Goal: Information Seeking & Learning: Learn about a topic

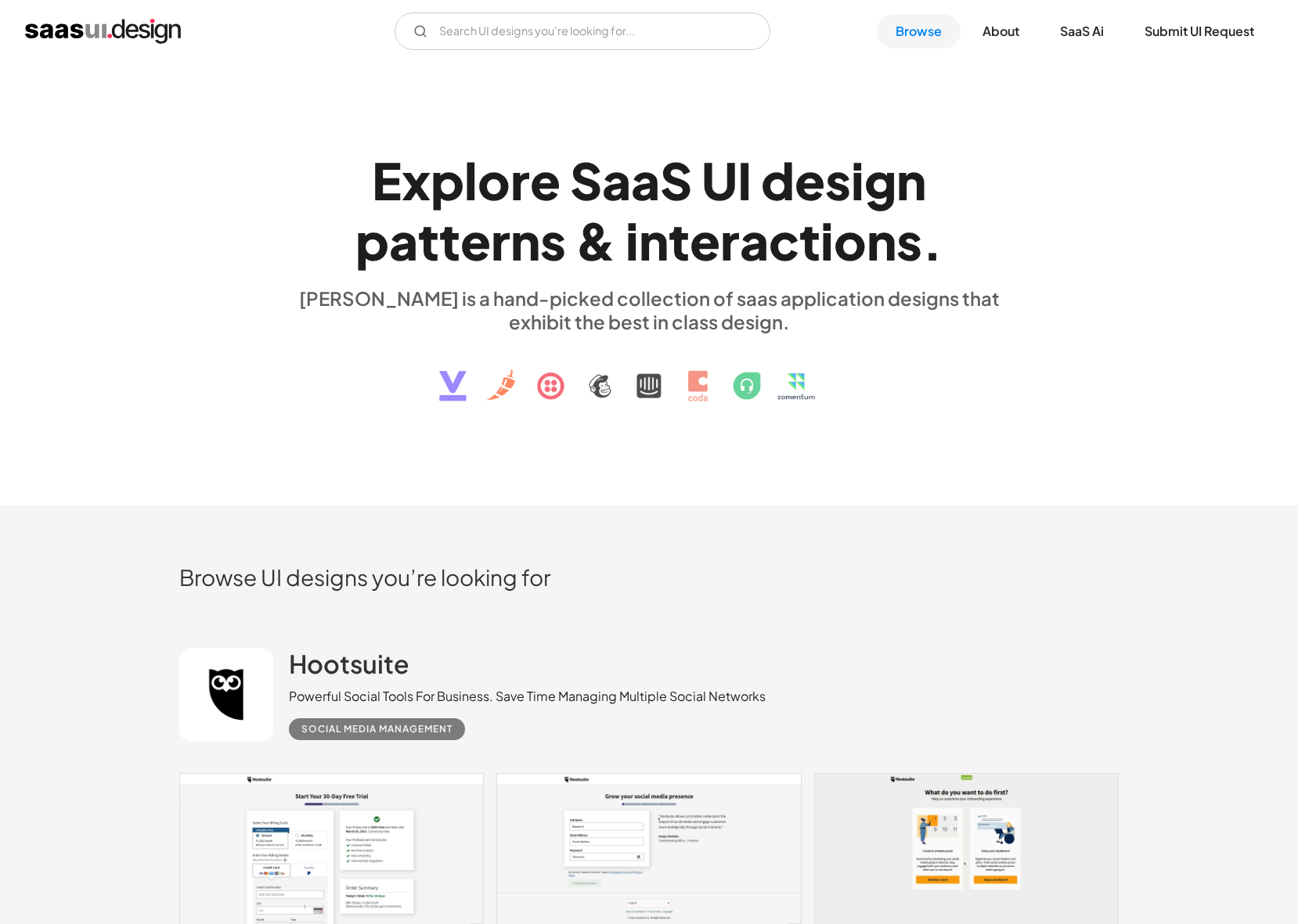
scroll to position [24, 0]
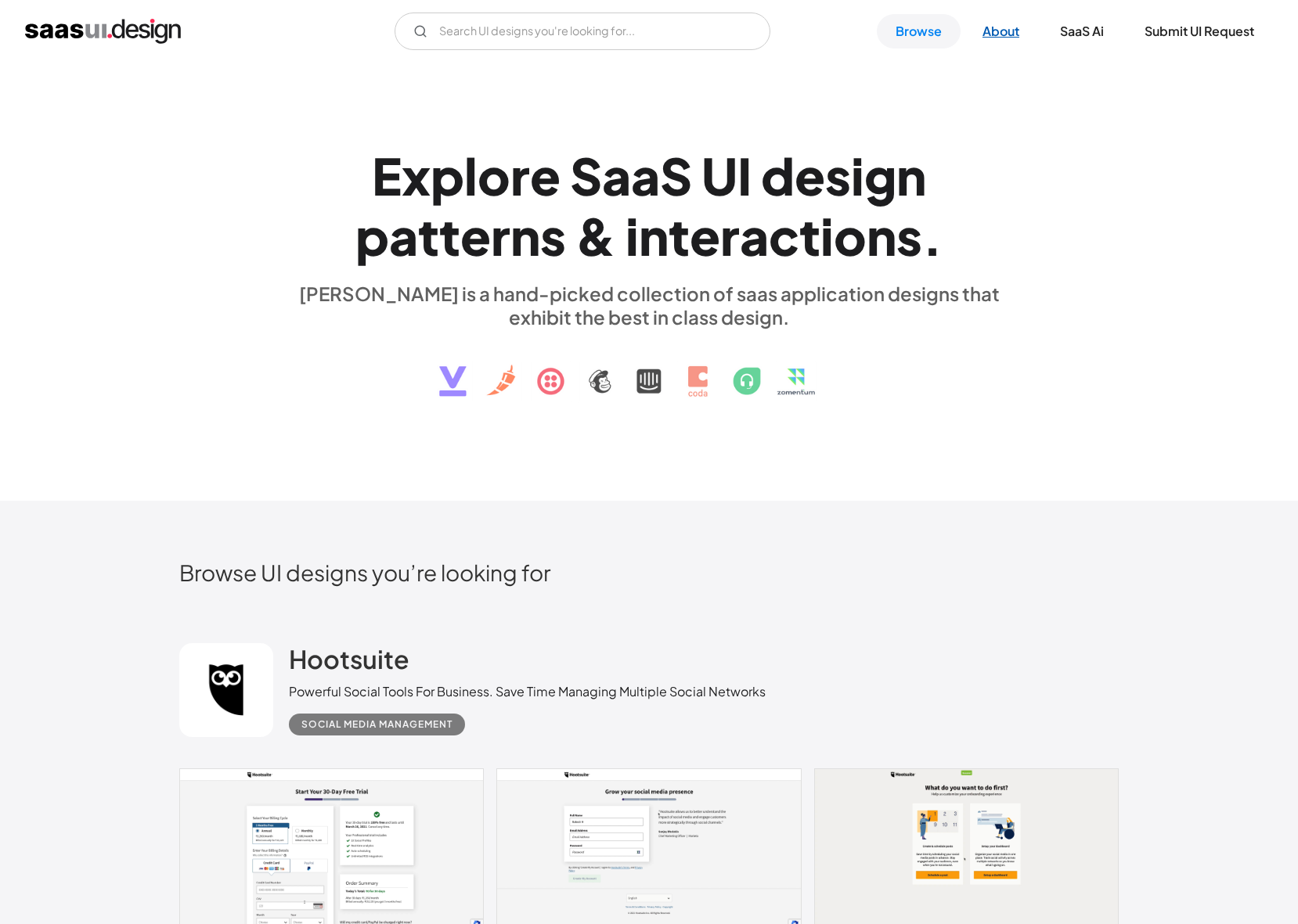
click at [991, 29] on link "About" at bounding box center [1000, 31] width 74 height 35
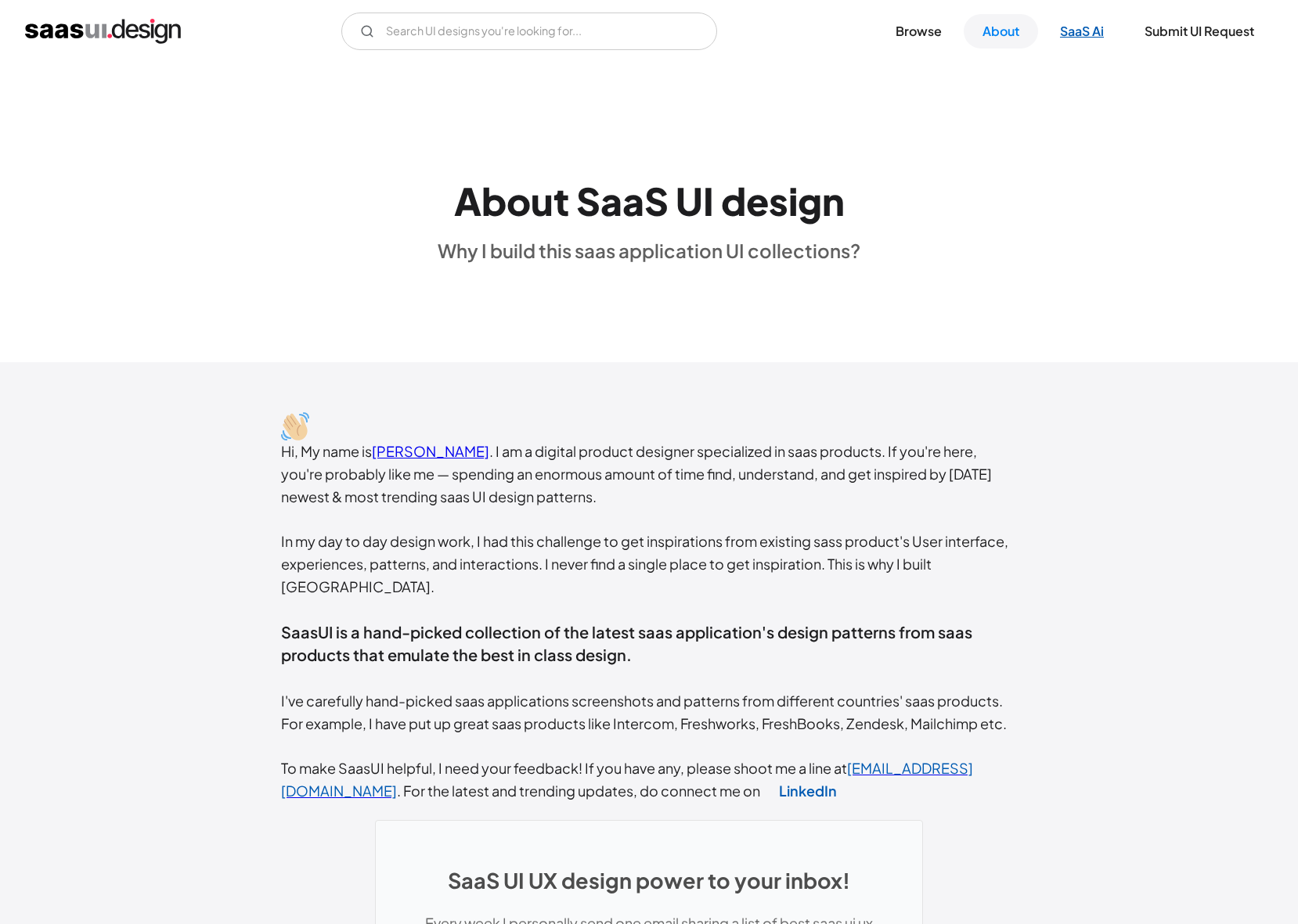
drag, startPoint x: 0, startPoint y: 0, endPoint x: 1080, endPoint y: 31, distance: 1080.4
click at [1080, 31] on link "SaaS Ai" at bounding box center [1082, 31] width 81 height 35
click at [932, 39] on link "Browse" at bounding box center [918, 31] width 84 height 35
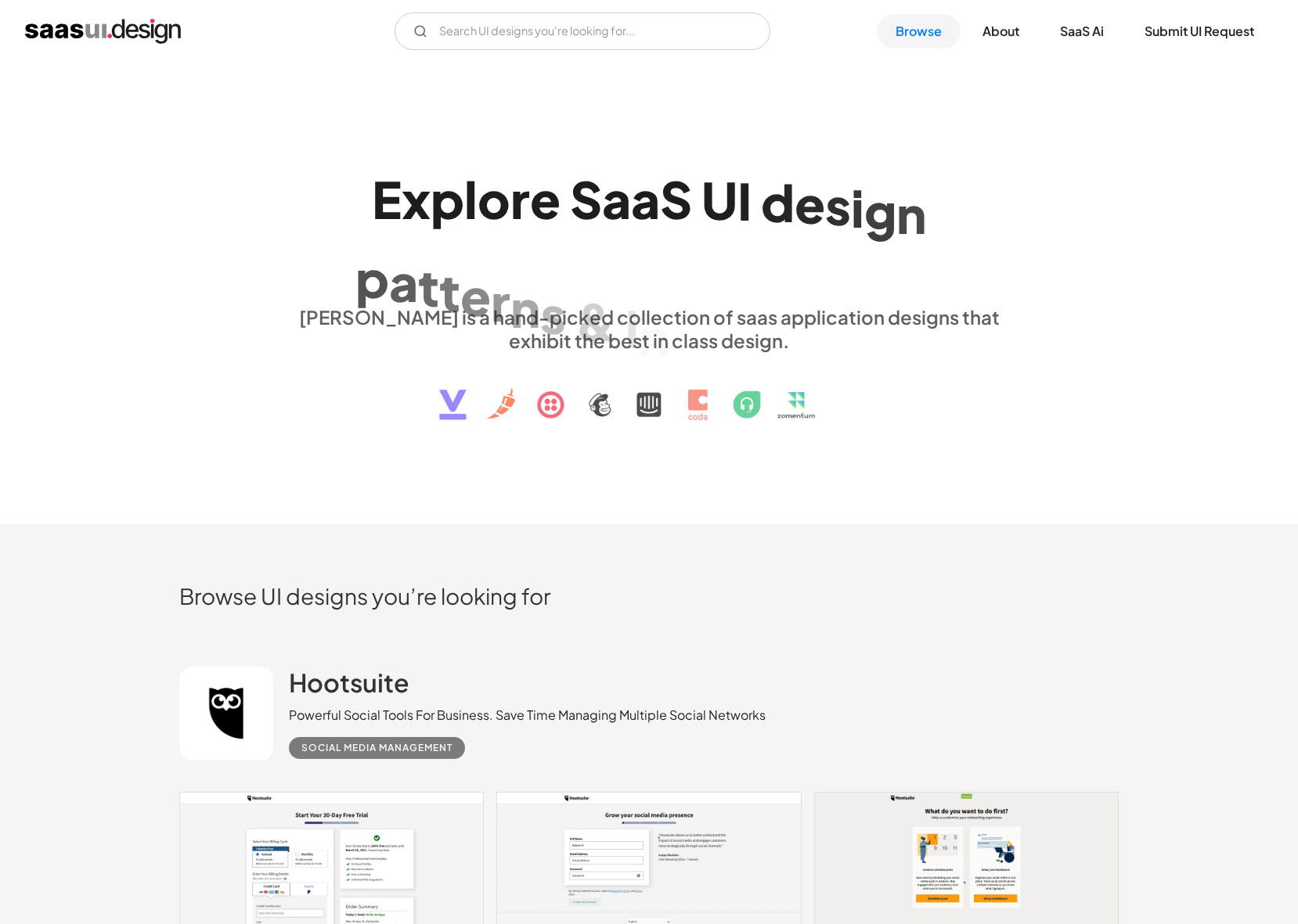
click at [499, 401] on img at bounding box center [649, 392] width 475 height 81
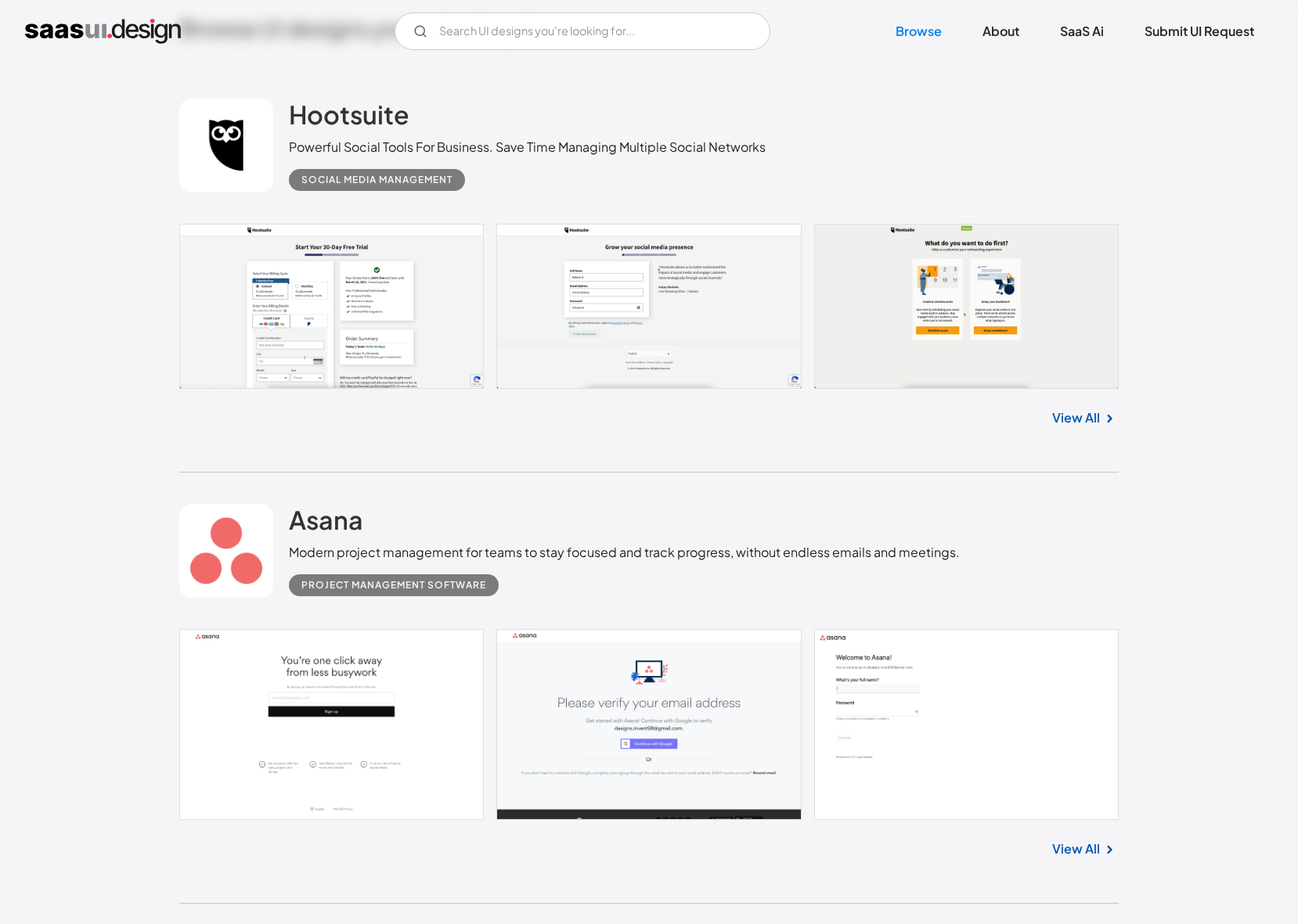
scroll to position [570, 0]
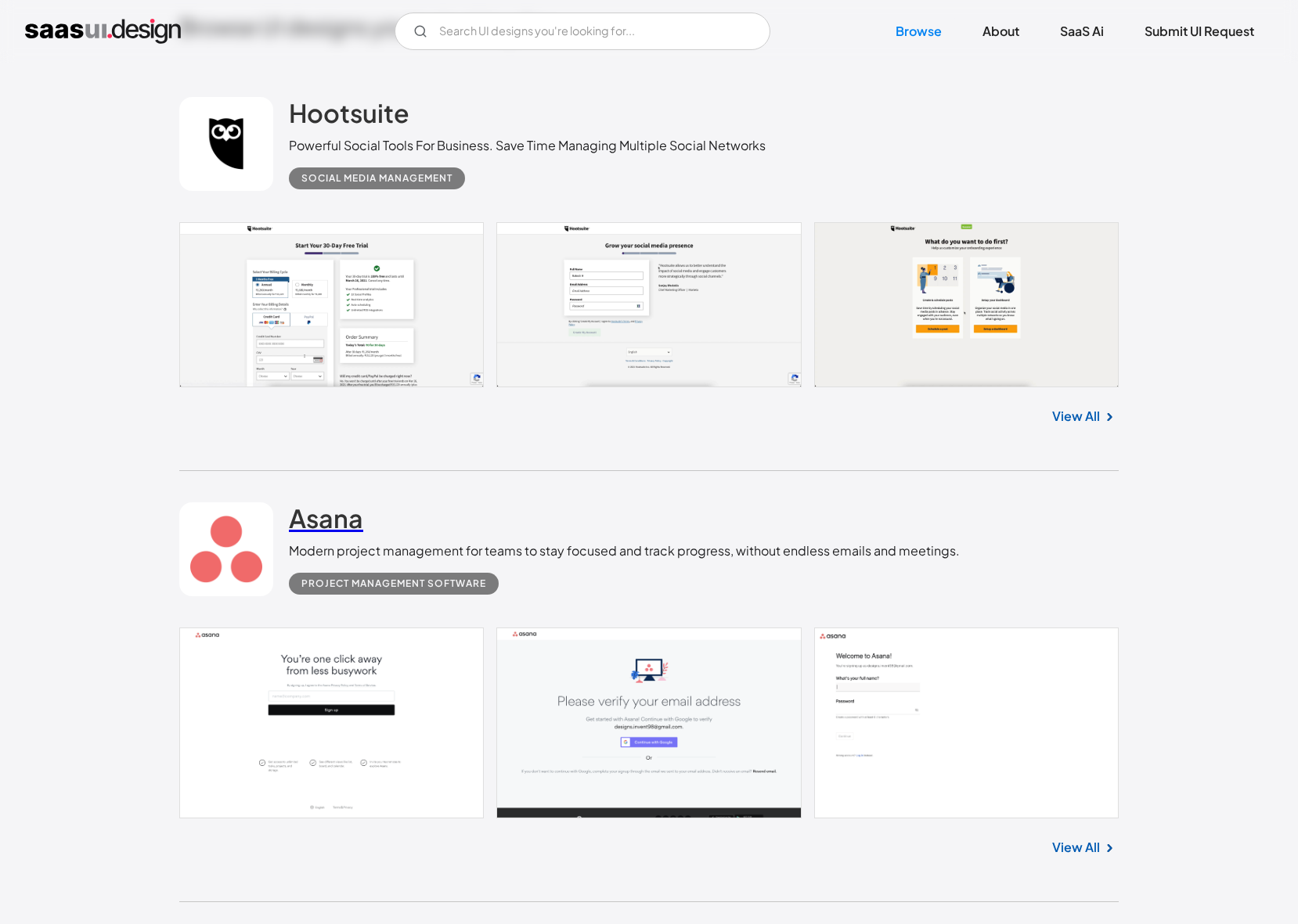
click at [327, 520] on h2 "Asana" at bounding box center [325, 518] width 74 height 32
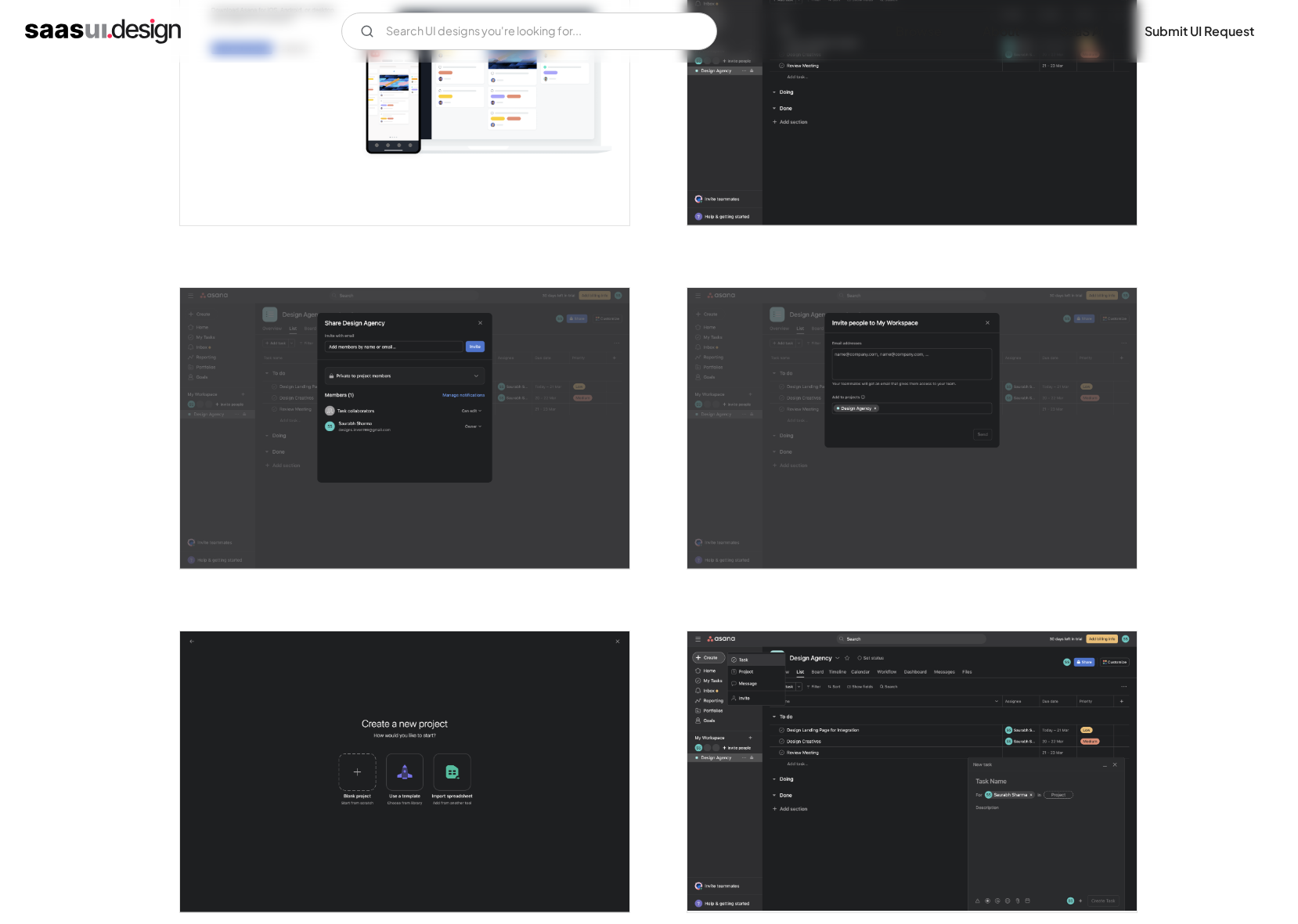
scroll to position [1992, 0]
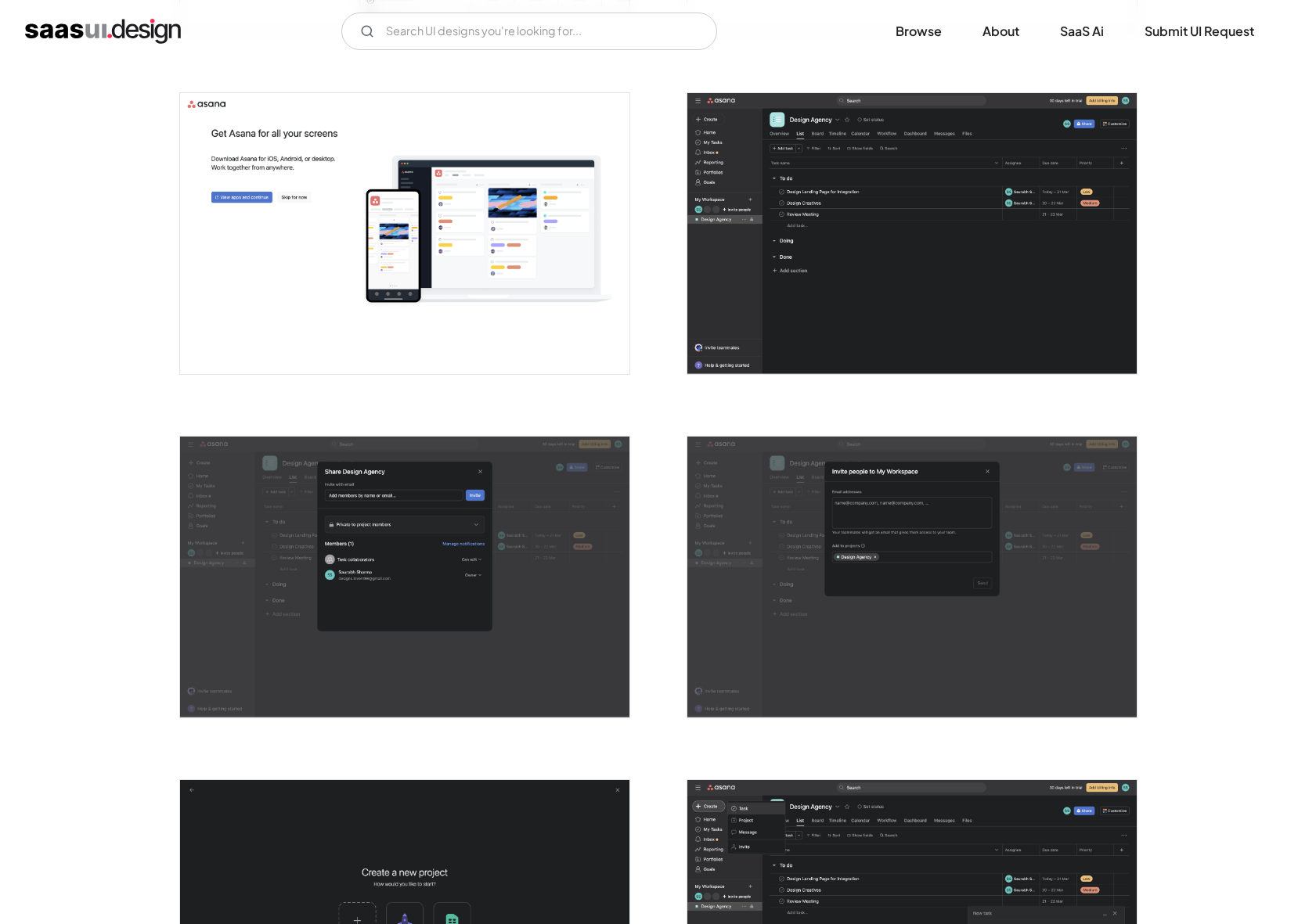
click at [820, 232] on img "open lightbox" at bounding box center [911, 233] width 450 height 281
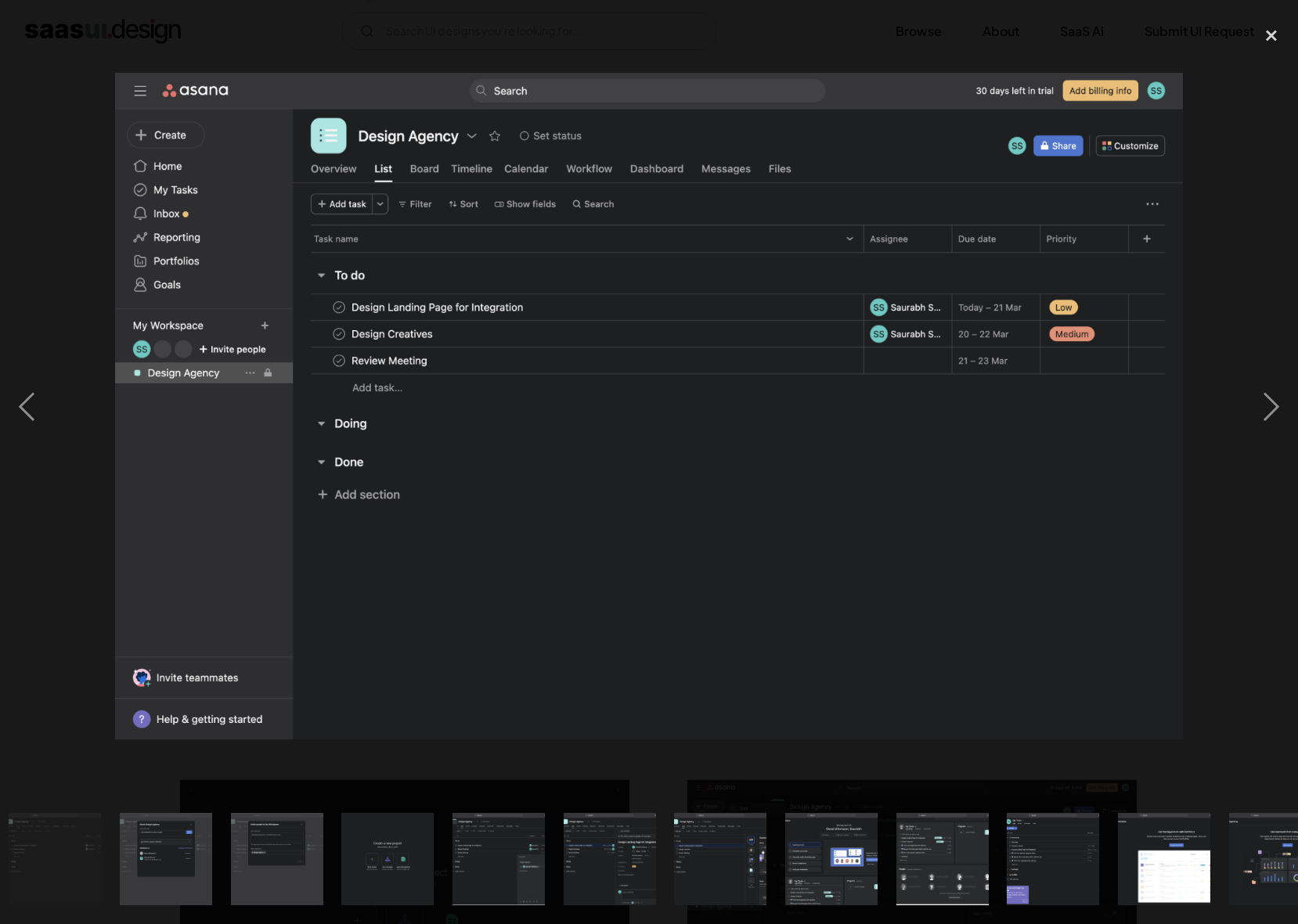
scroll to position [0, 1230]
click at [1266, 32] on div "close lightbox" at bounding box center [1271, 36] width 53 height 35
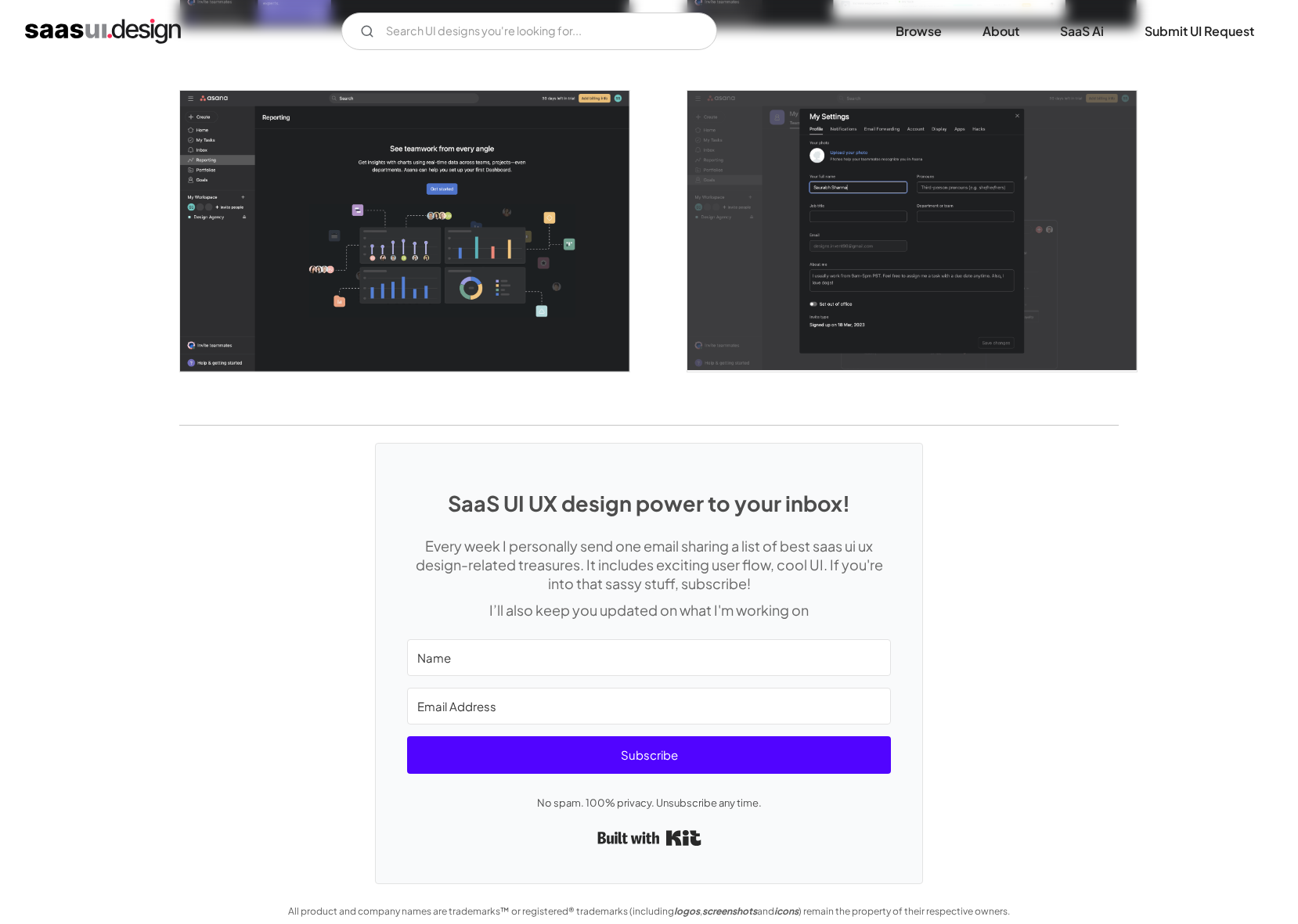
scroll to position [4068, 0]
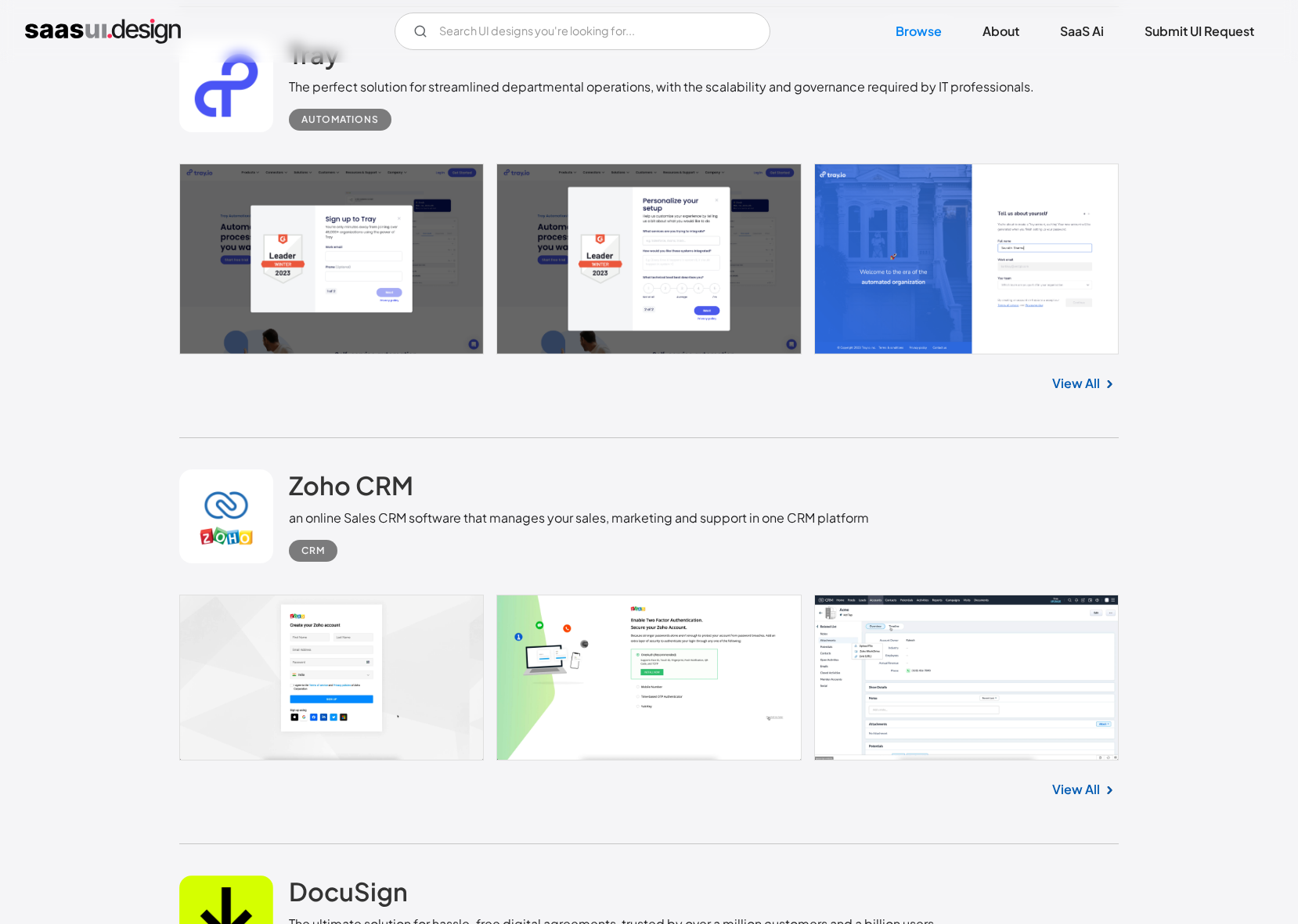
scroll to position [3494, 0]
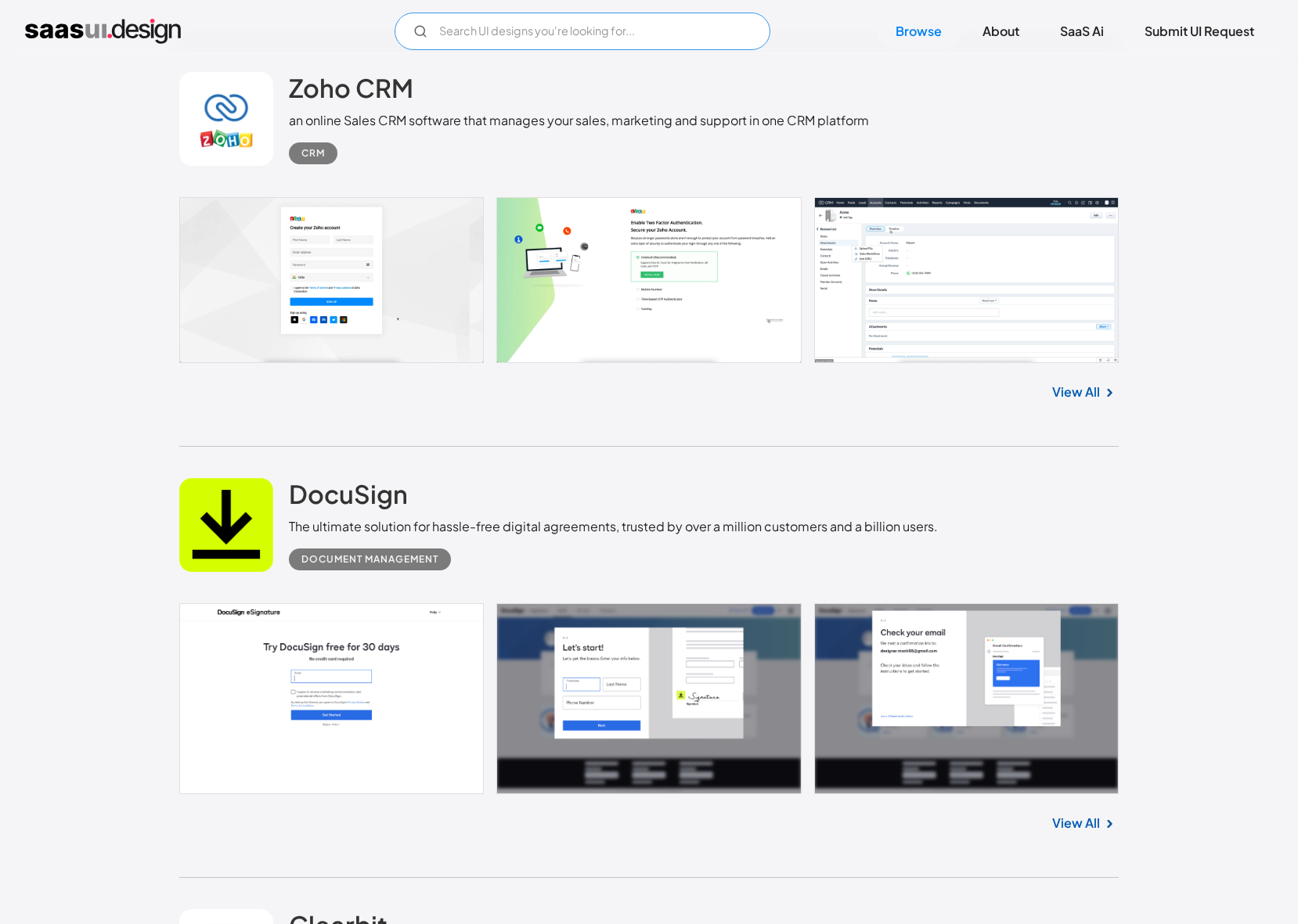
click at [552, 28] on input "Email Form" at bounding box center [582, 32] width 376 height 38
type input "production"
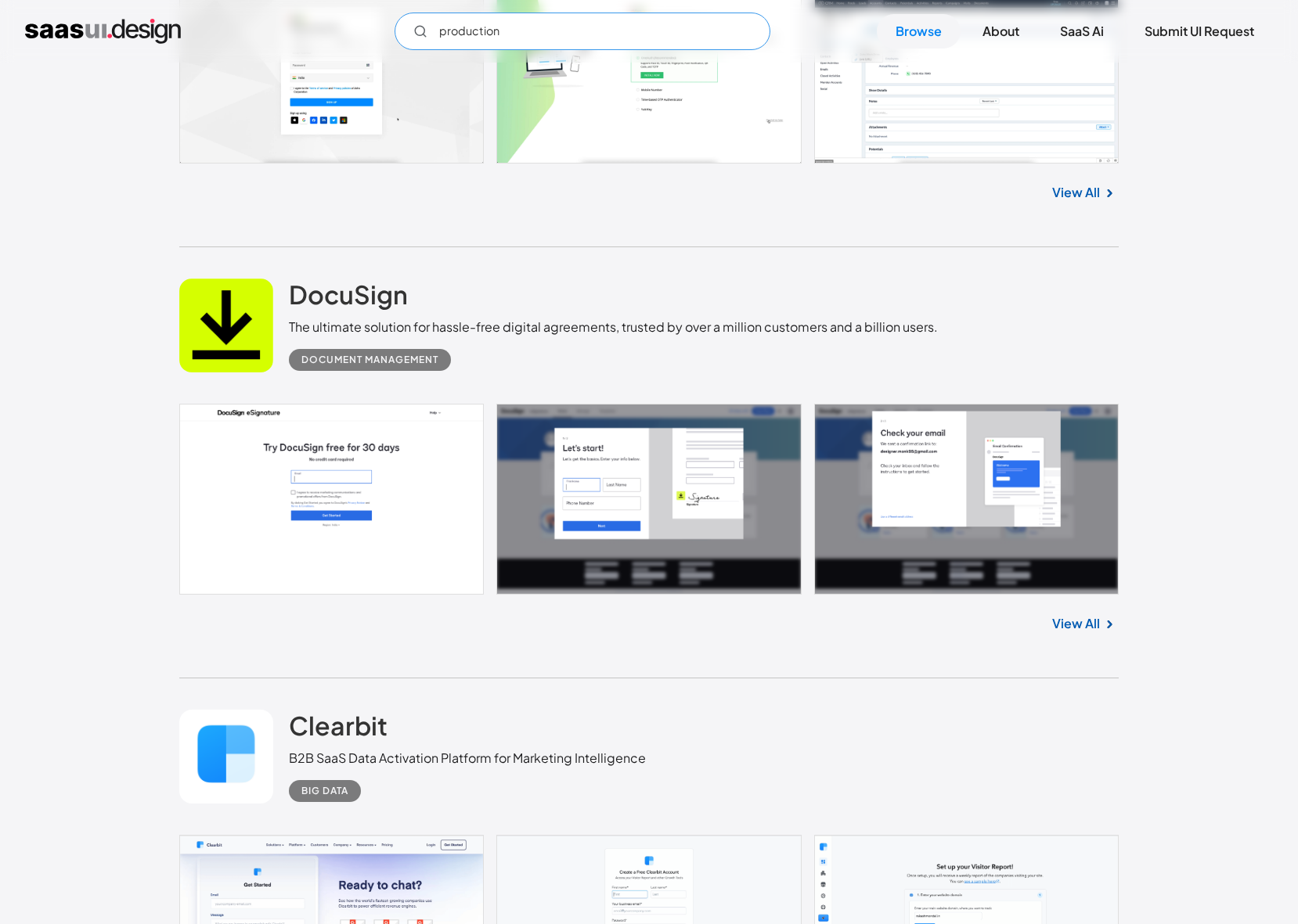
scroll to position [3718, 0]
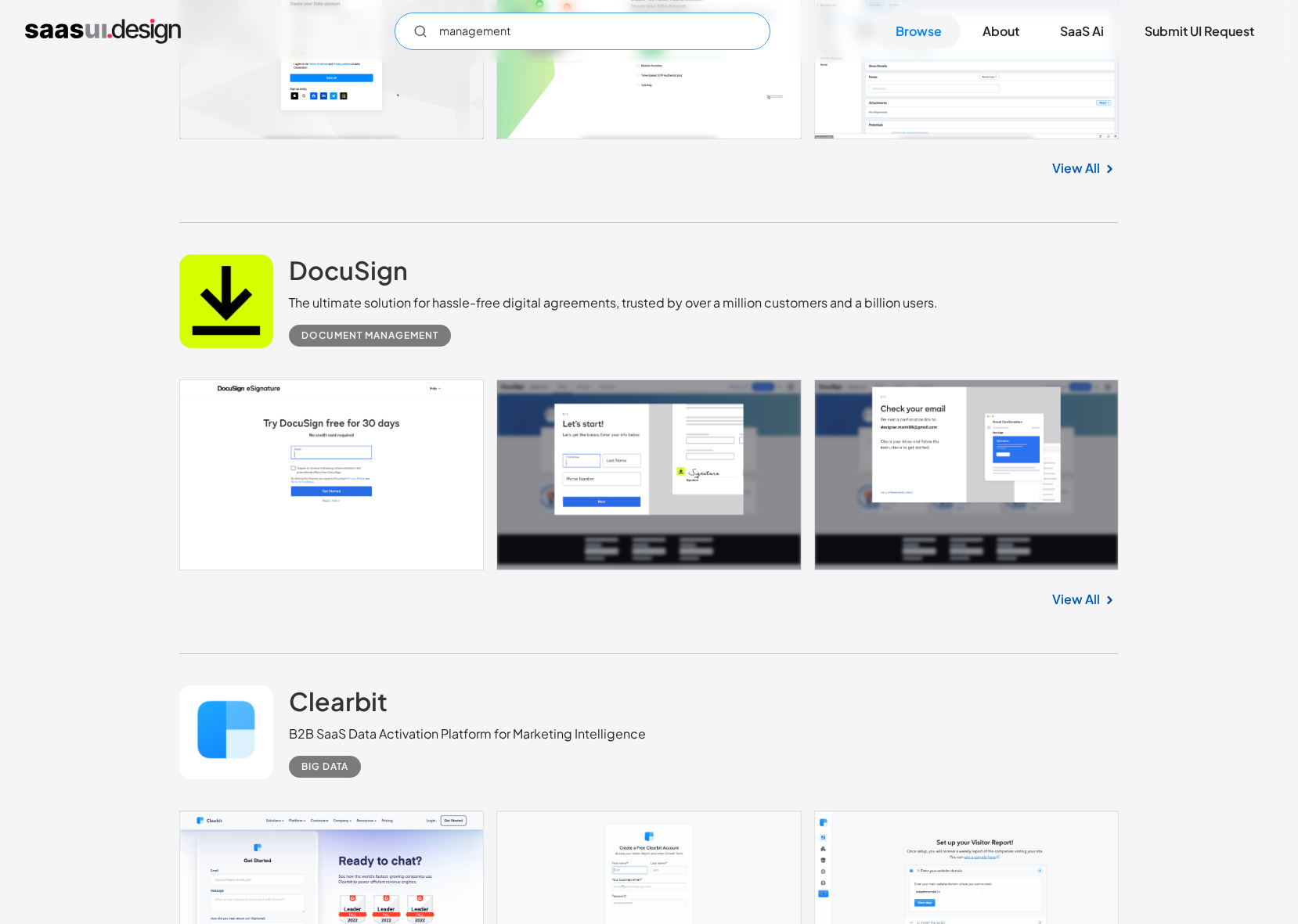
type input "management"
click at [344, 340] on div "Document Management" at bounding box center [370, 335] width 137 height 19
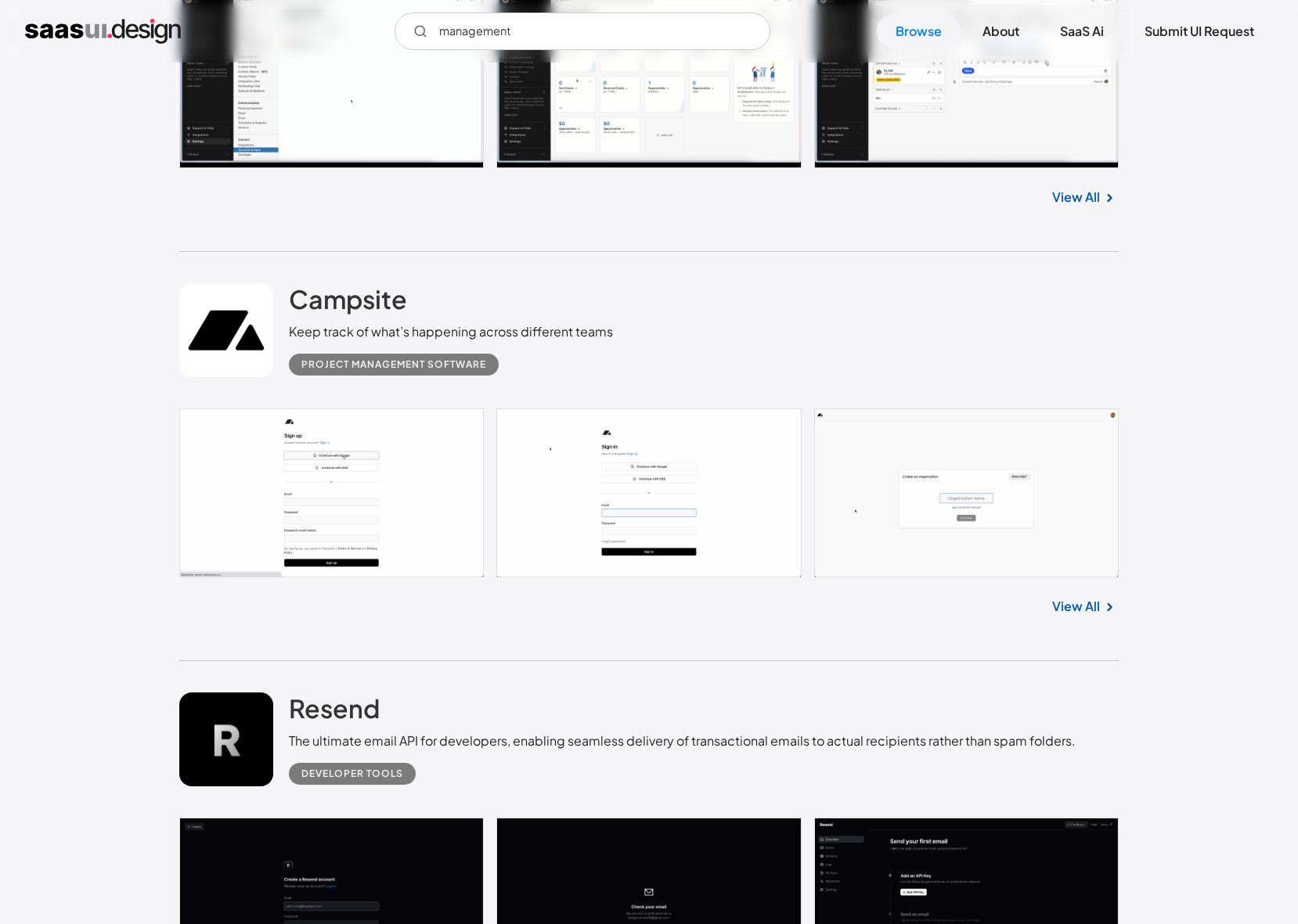
scroll to position [5418, 0]
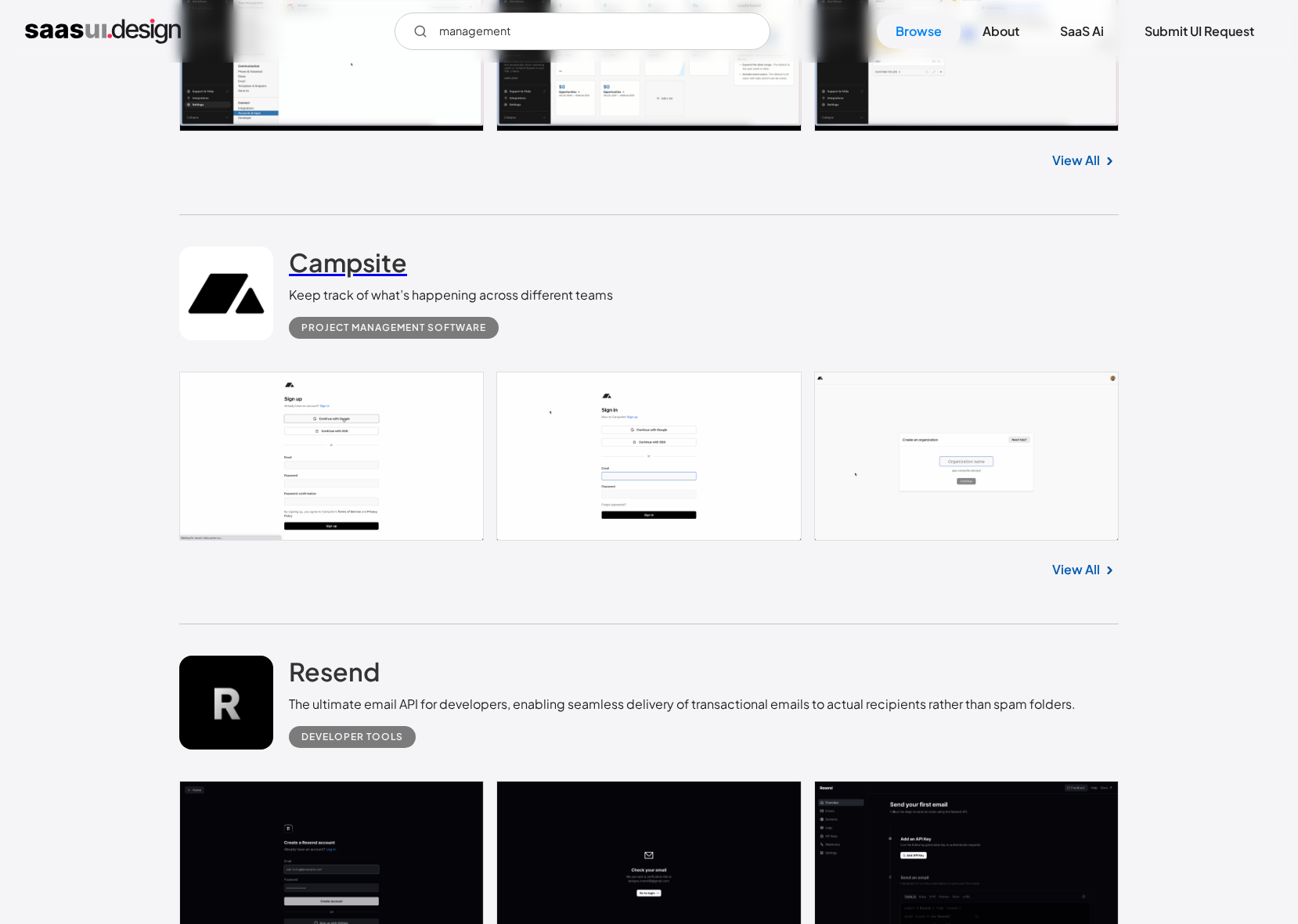
click at [348, 272] on h2 "Campsite" at bounding box center [348, 262] width 119 height 32
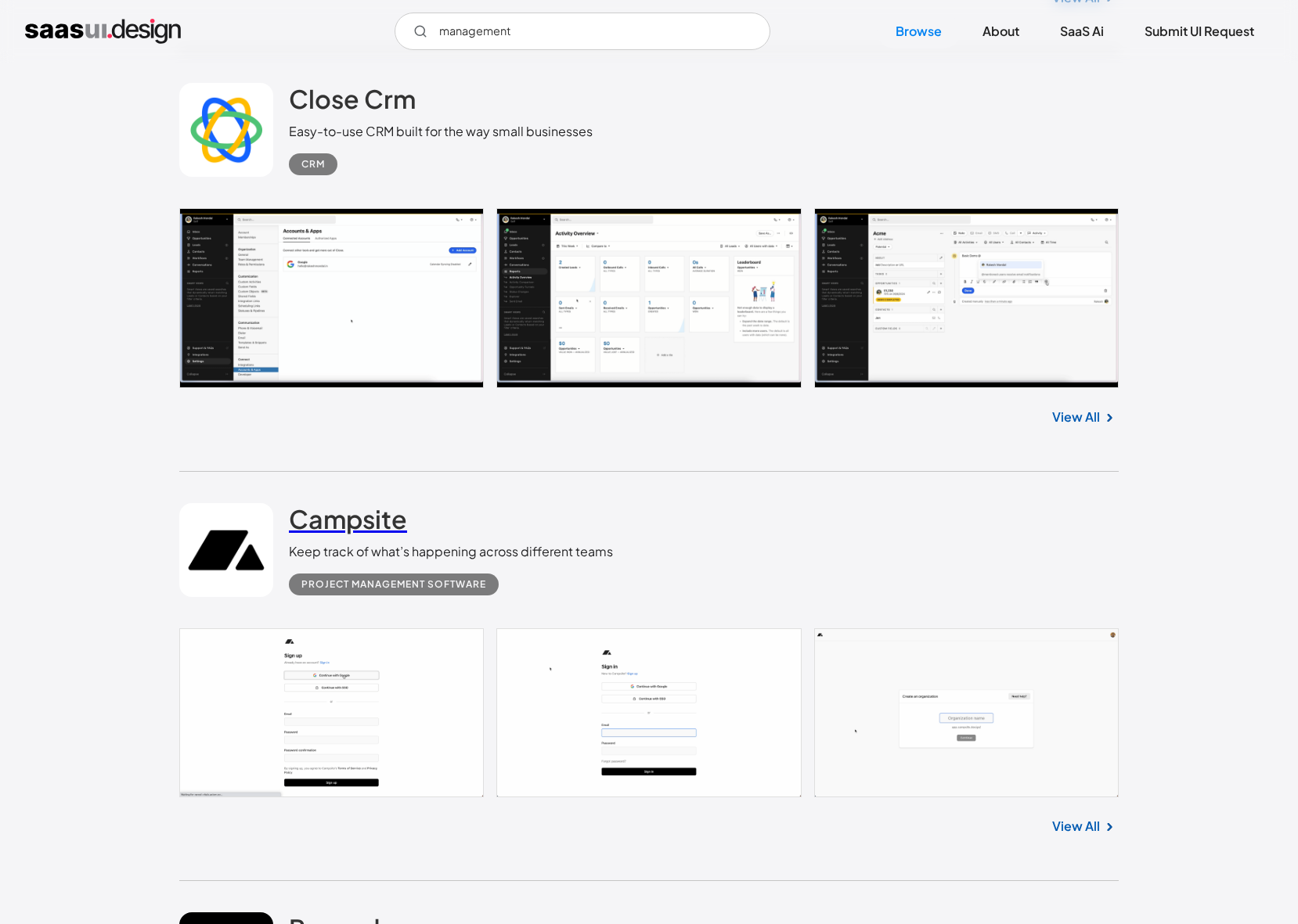
scroll to position [5075, 0]
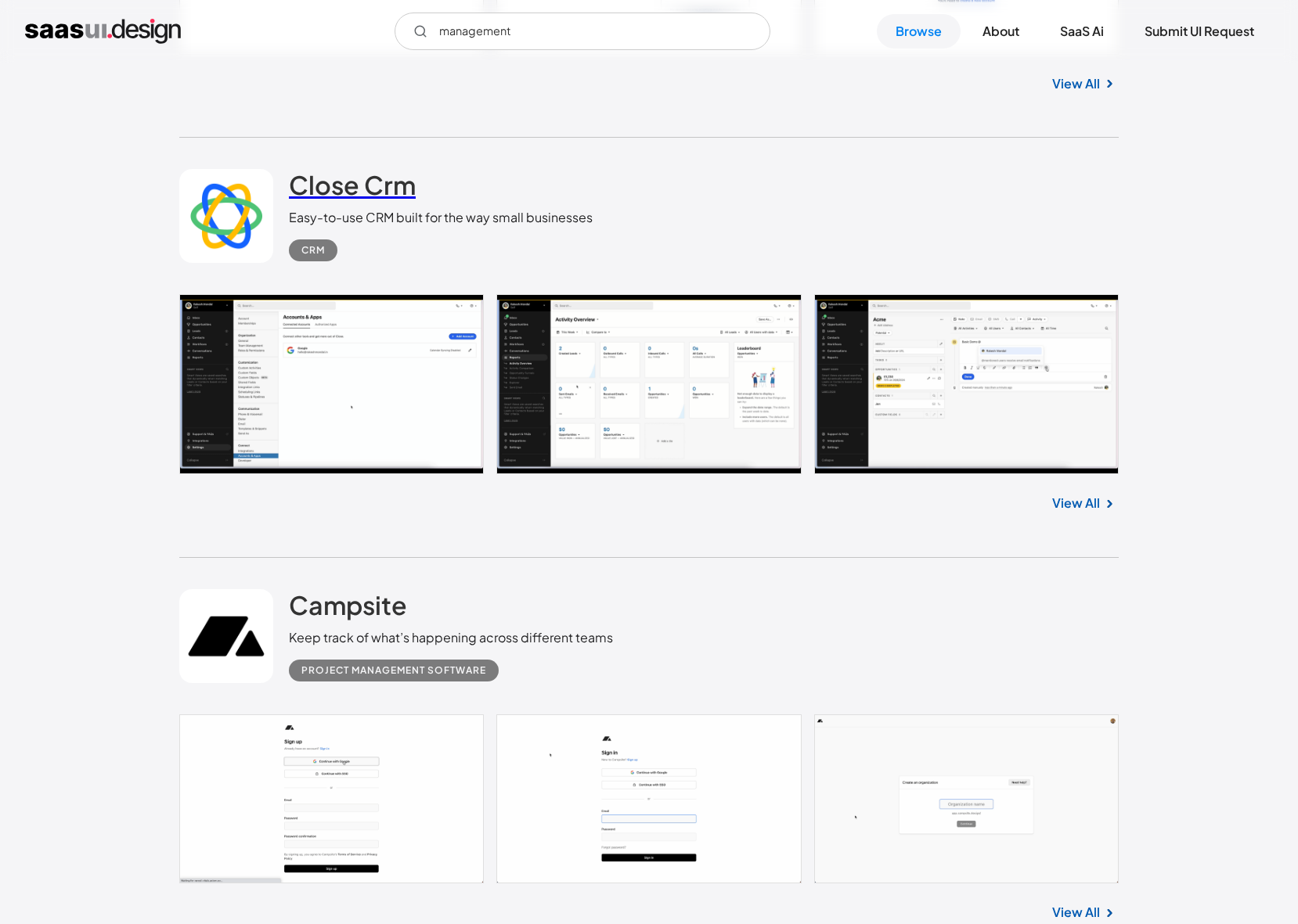
click at [342, 194] on h2 "Close Crm" at bounding box center [352, 185] width 127 height 32
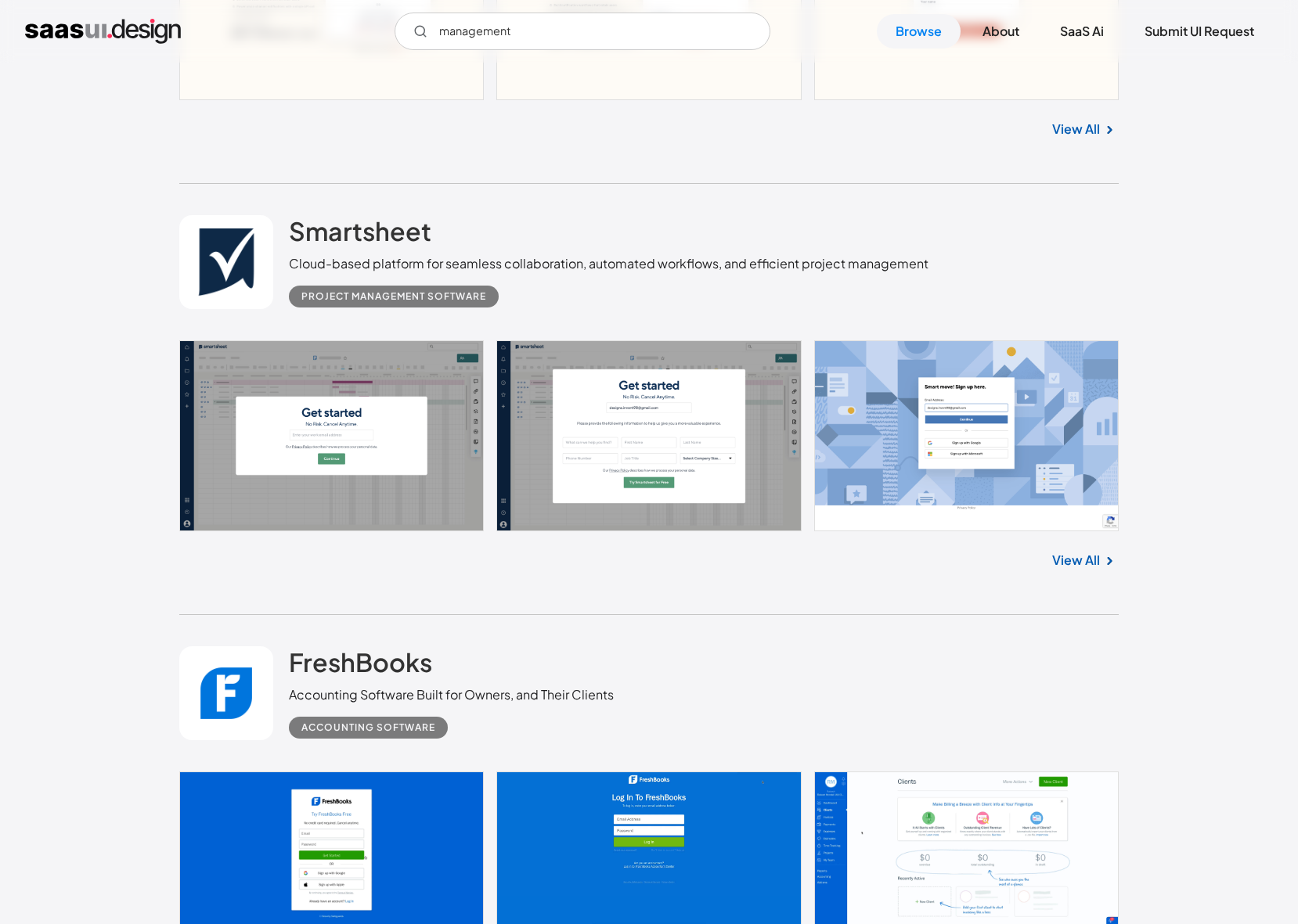
scroll to position [9970, 0]
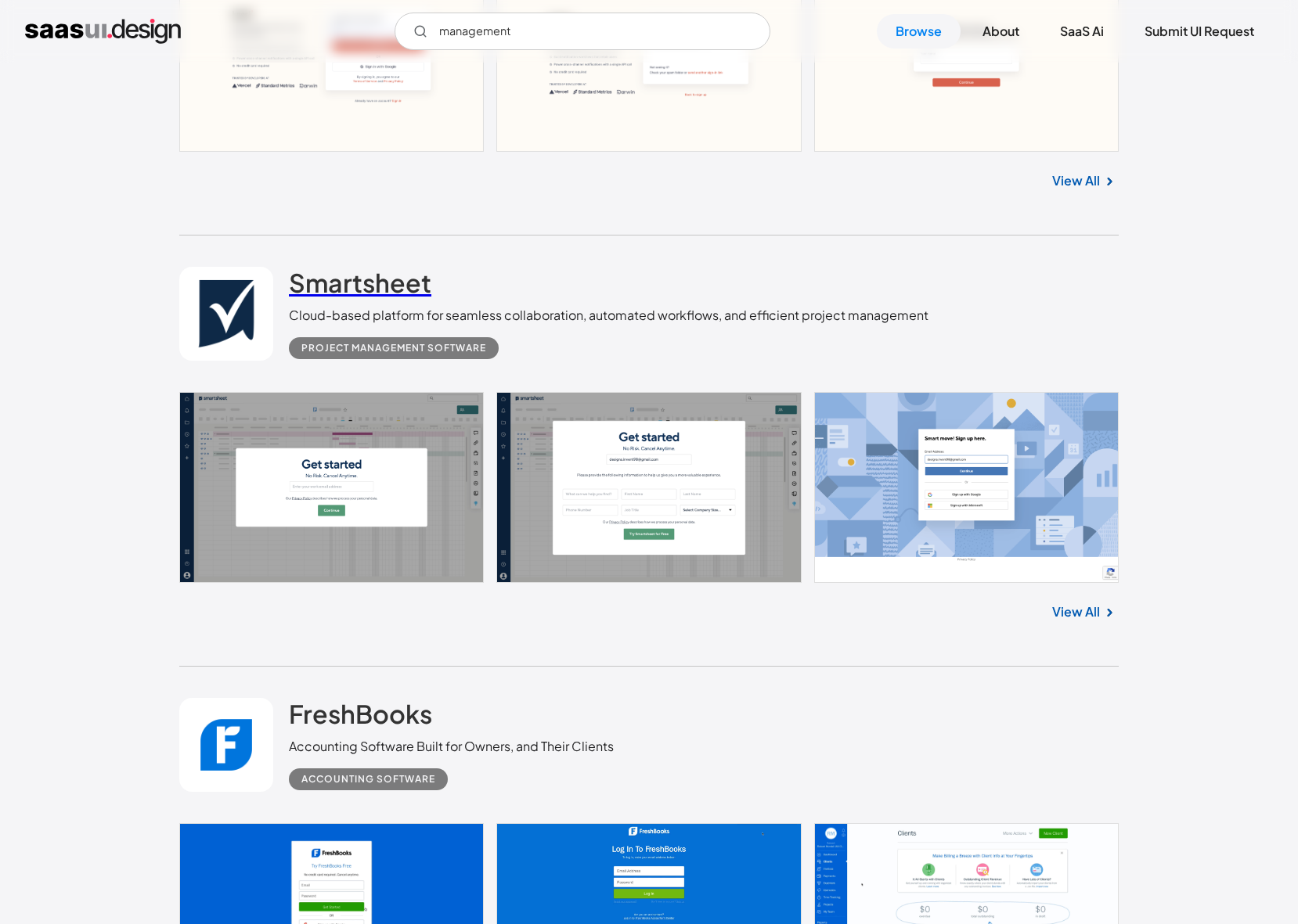
click at [335, 298] on h2 "Smartsheet" at bounding box center [360, 283] width 142 height 32
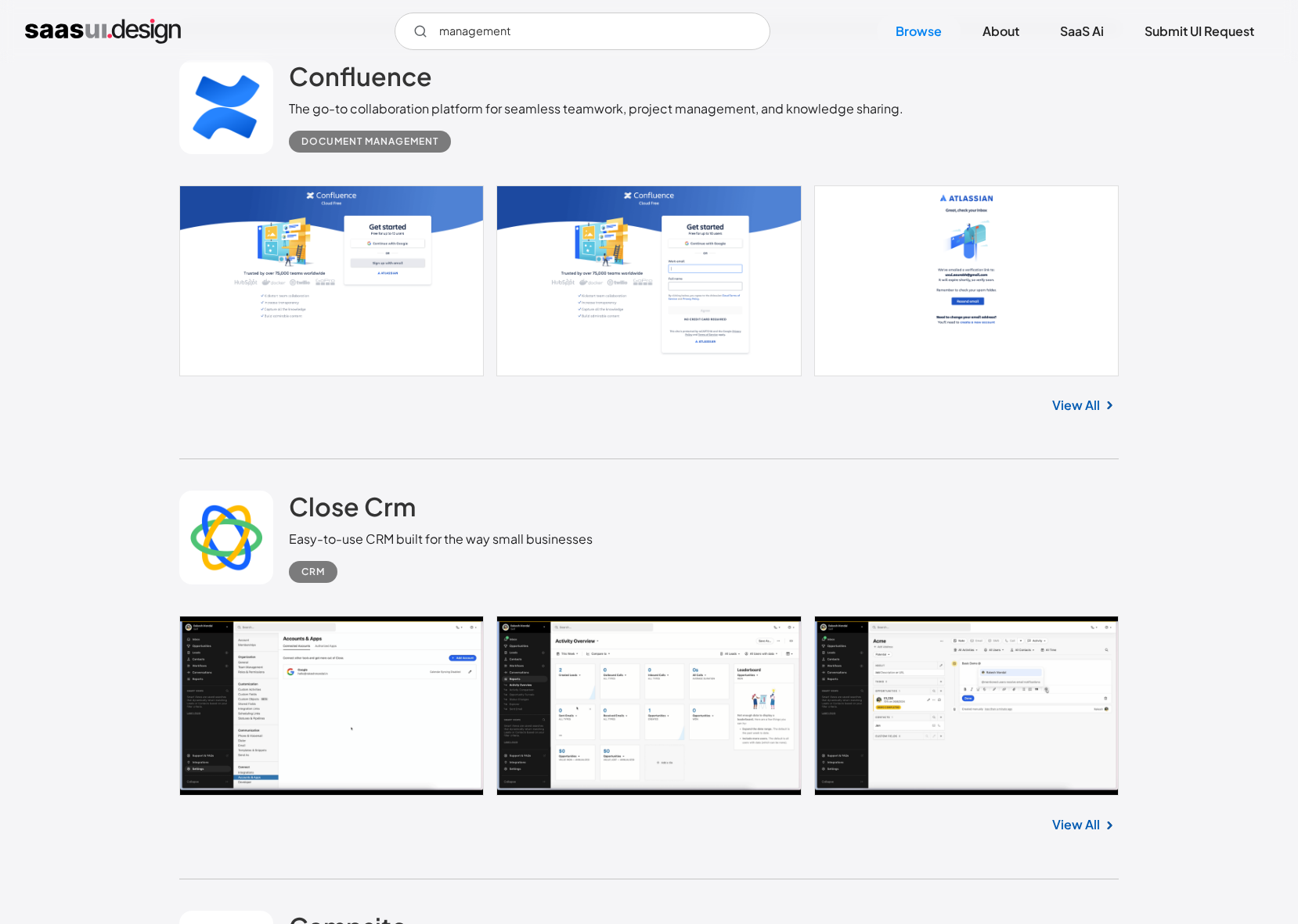
scroll to position [4753, 0]
click at [363, 77] on h2 "Confluence" at bounding box center [360, 75] width 143 height 32
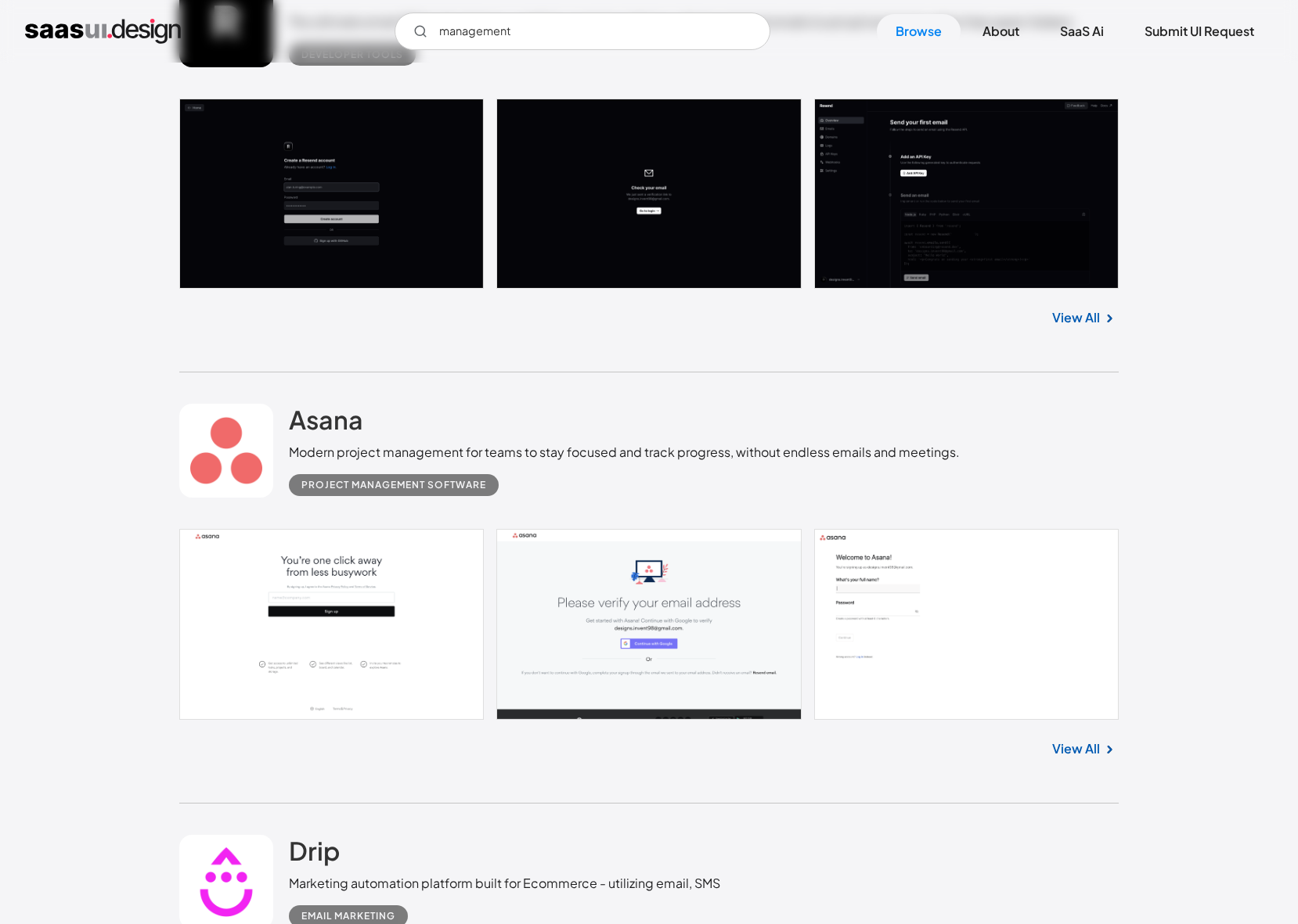
scroll to position [6405, 0]
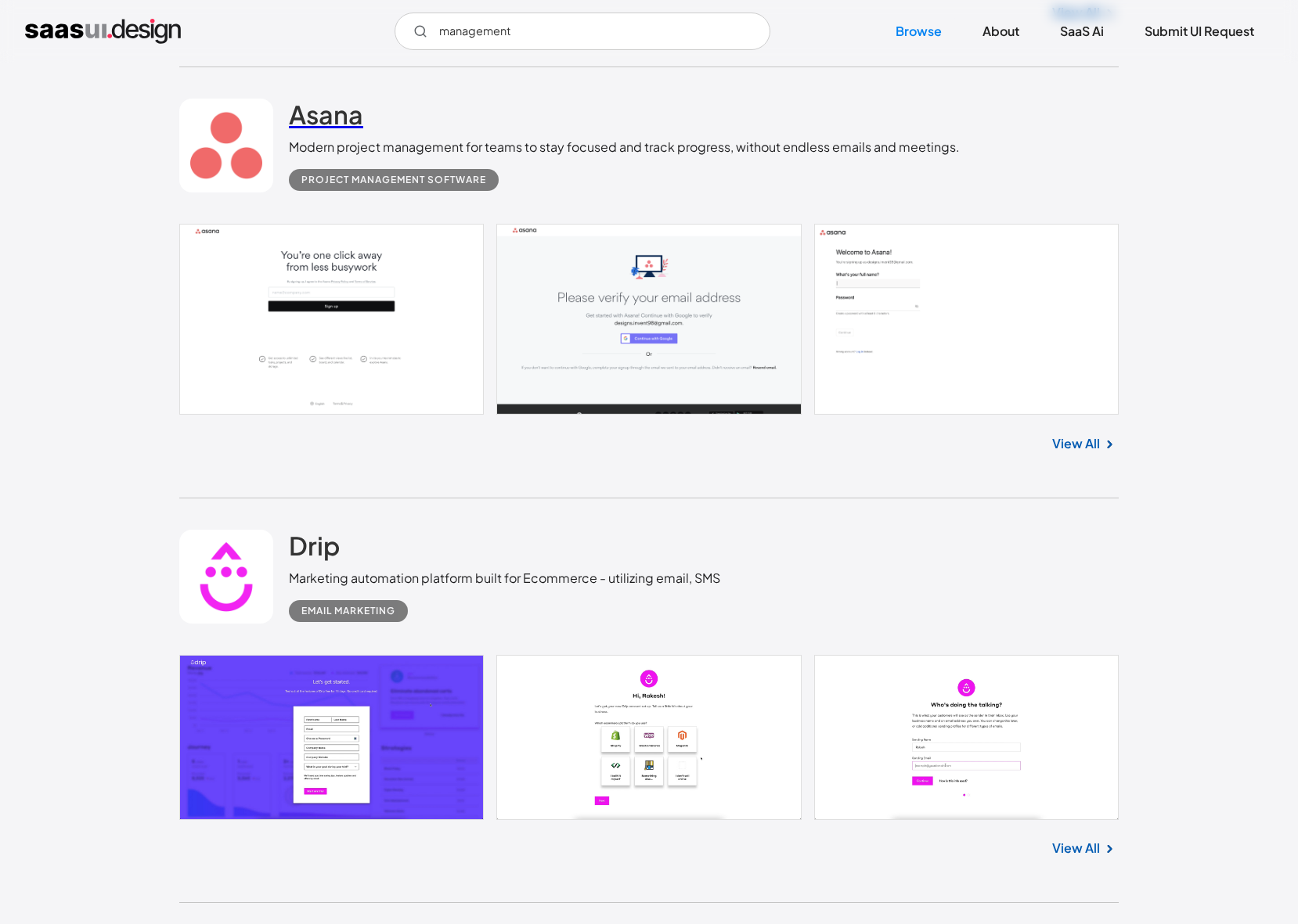
click at [330, 129] on h2 "Asana" at bounding box center [325, 115] width 74 height 32
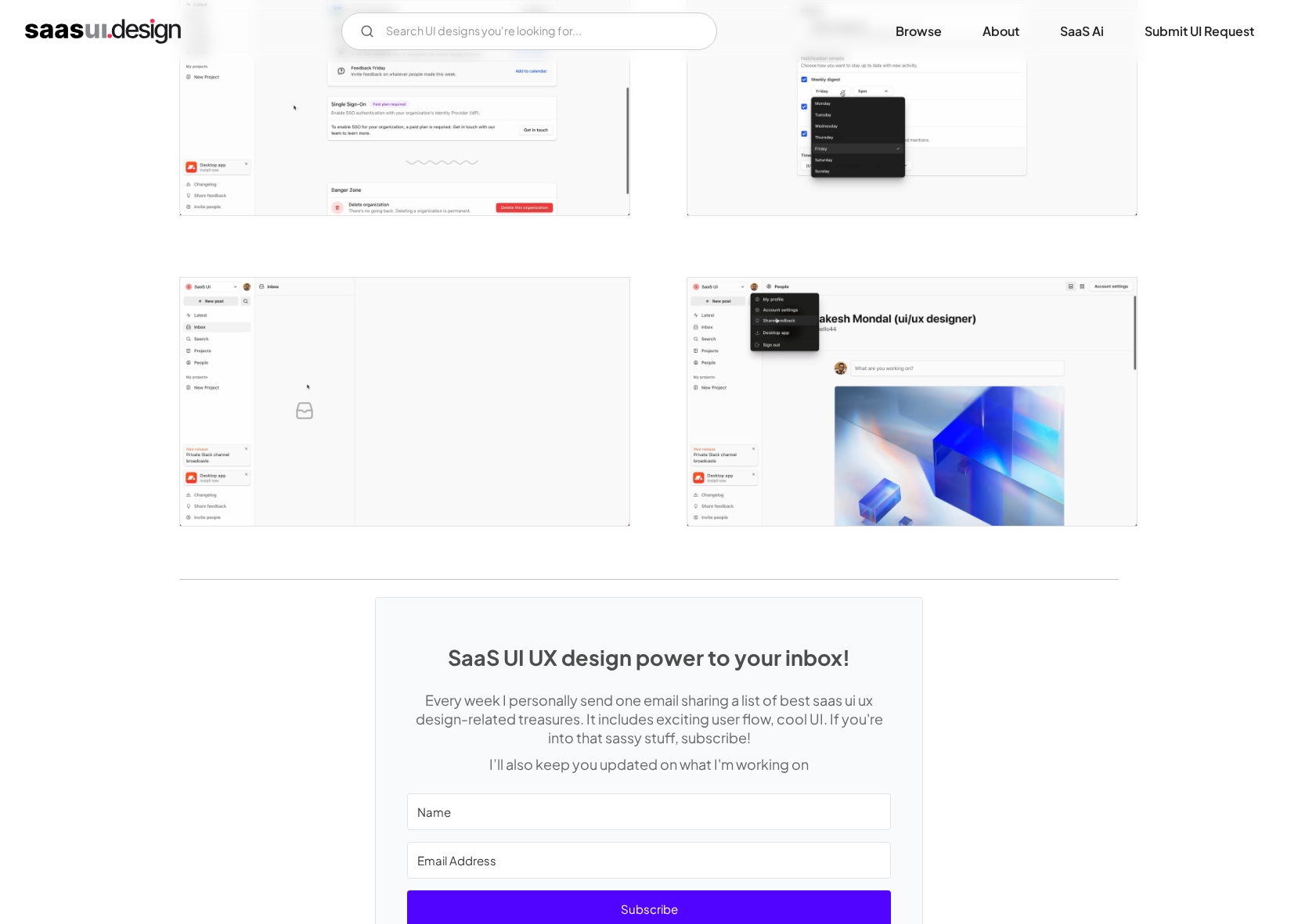
scroll to position [3361, 0]
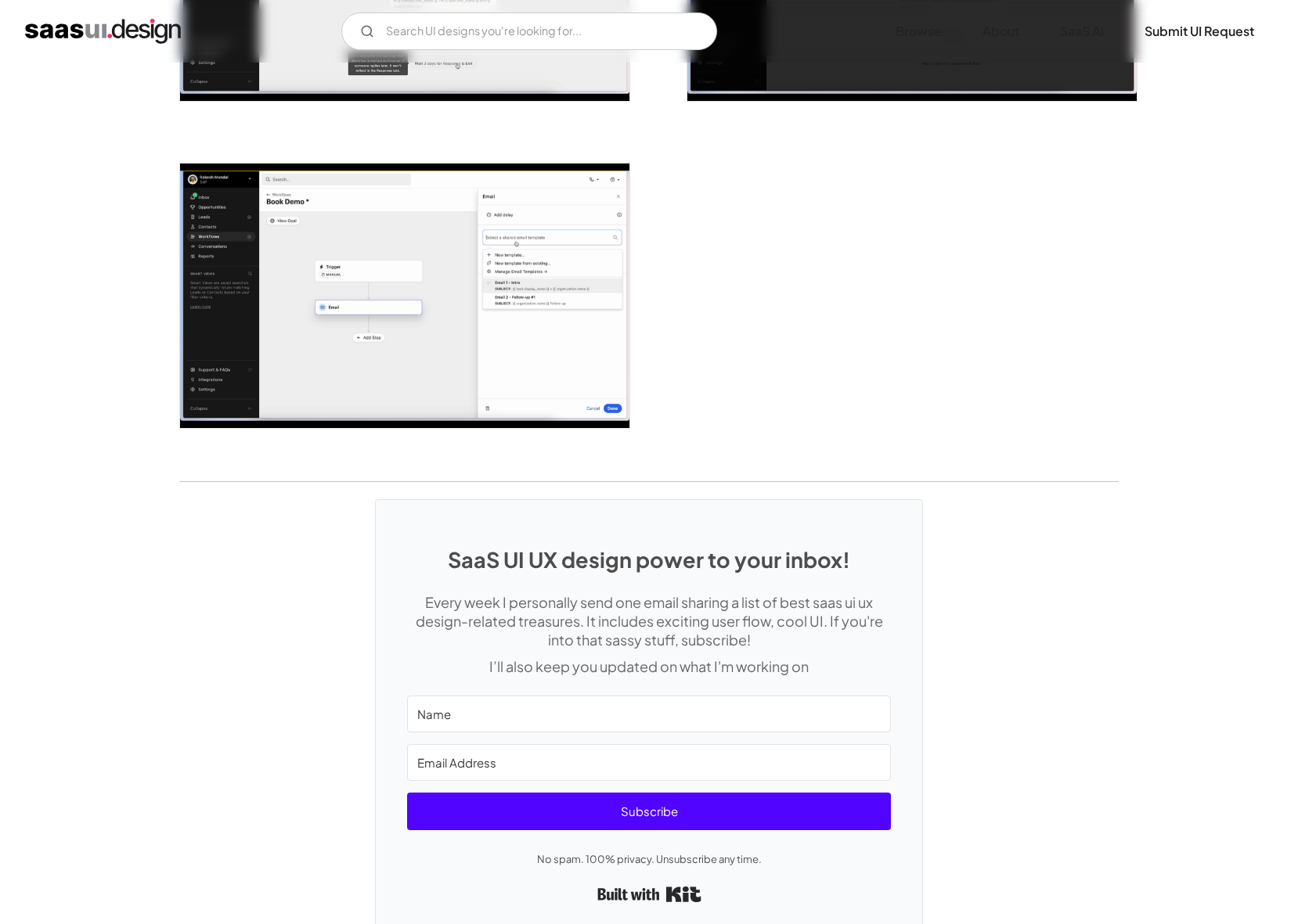
scroll to position [3866, 0]
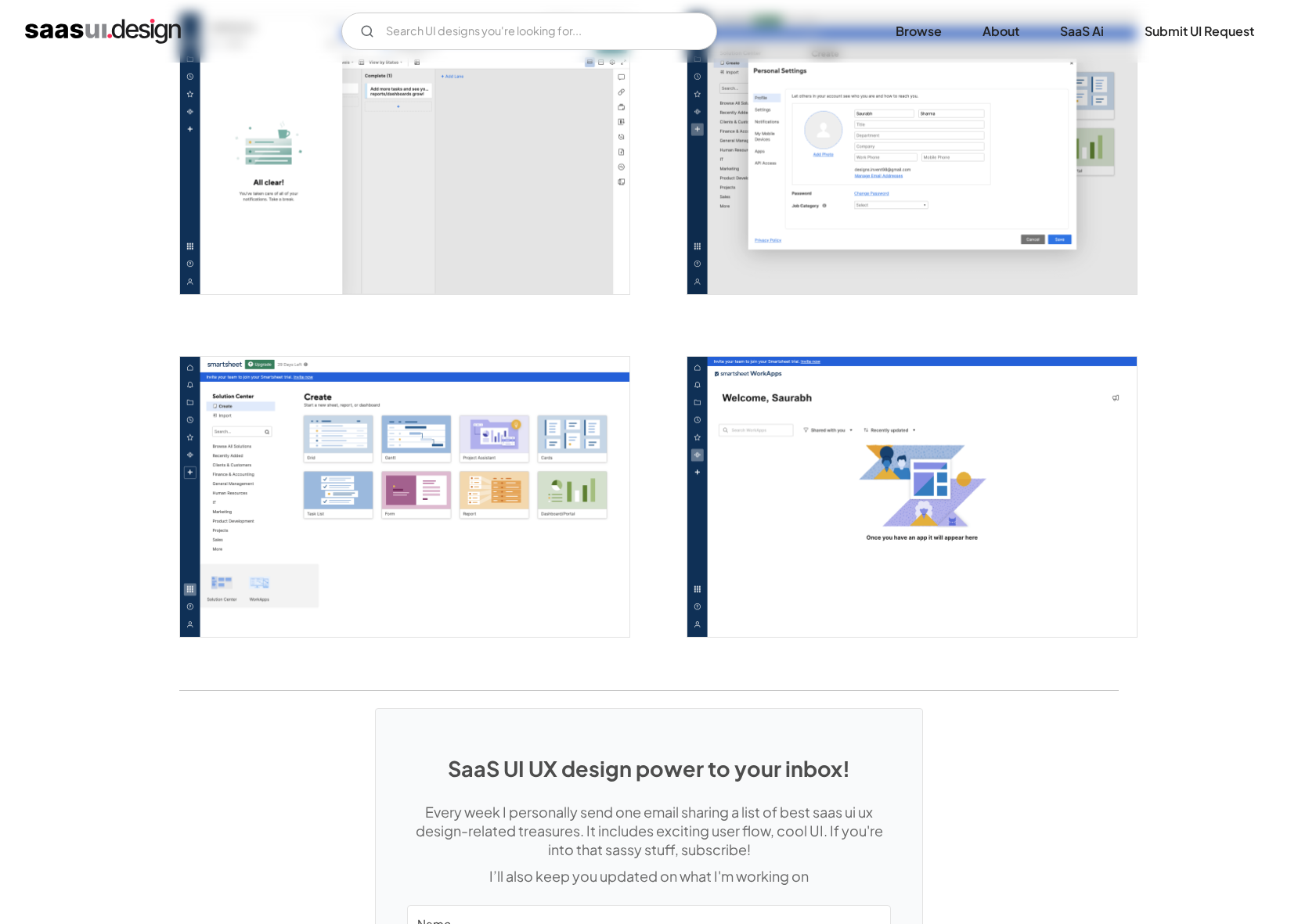
scroll to position [3789, 0]
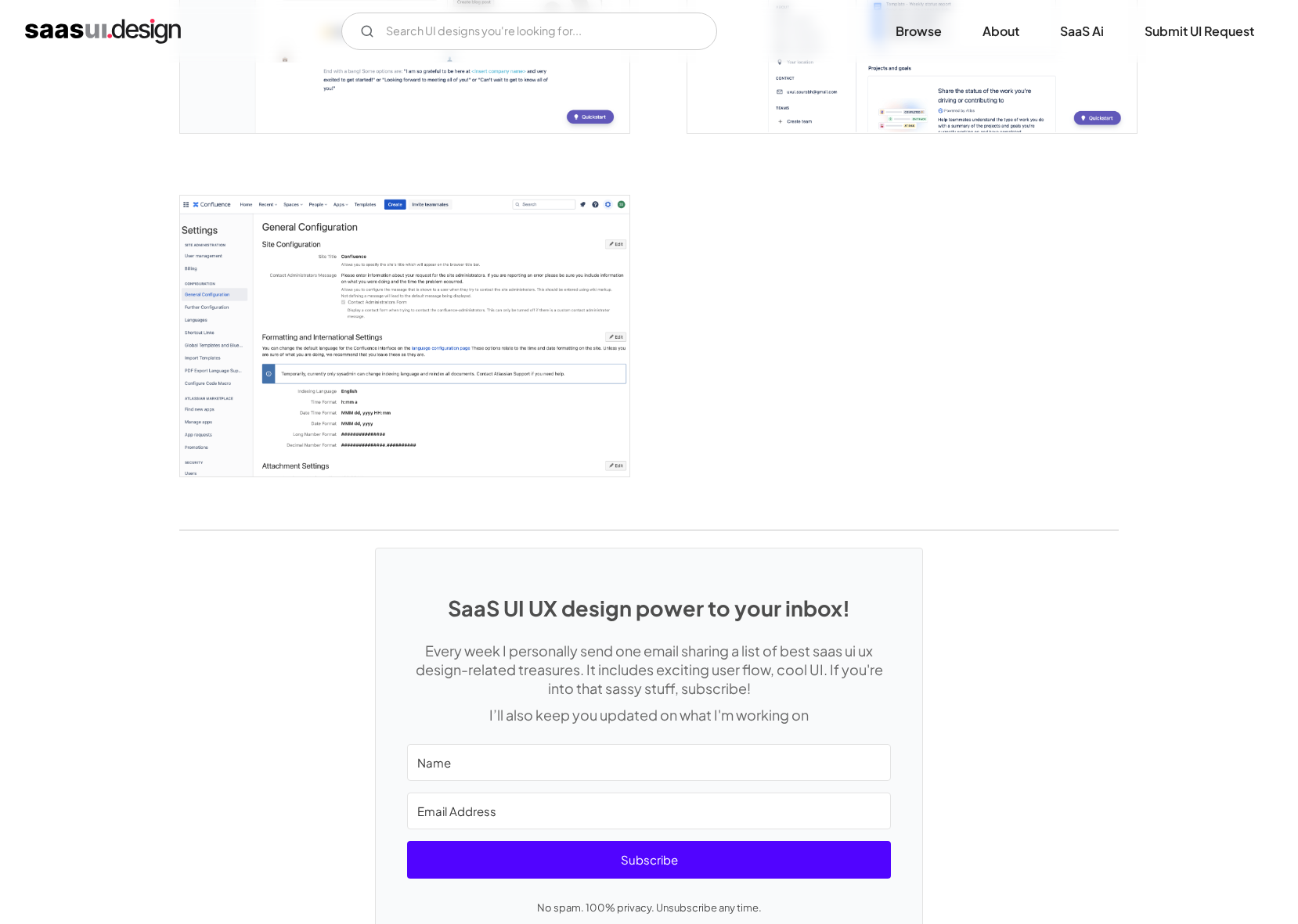
scroll to position [4408, 0]
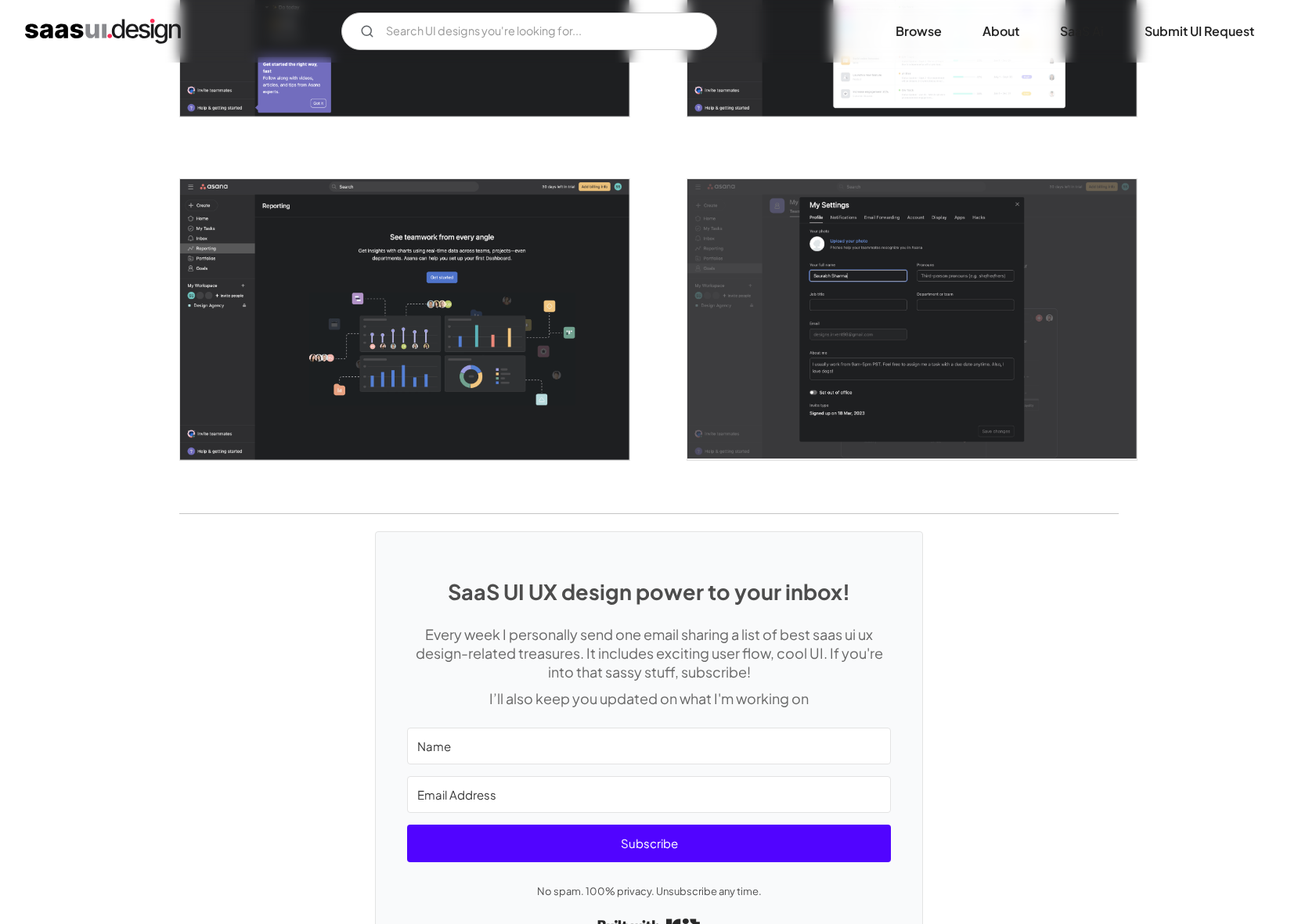
scroll to position [4068, 0]
